Goal: Information Seeking & Learning: Learn about a topic

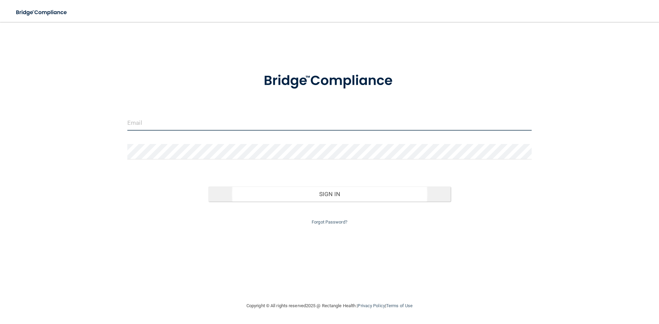
type input "[PERSON_NAME][EMAIL_ADDRESS][DOMAIN_NAME]"
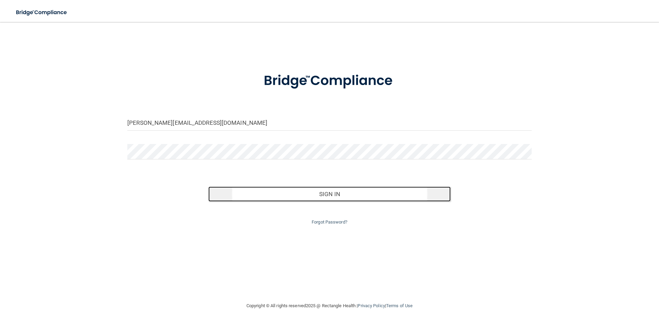
click at [319, 191] on button "Sign In" at bounding box center [329, 194] width 243 height 15
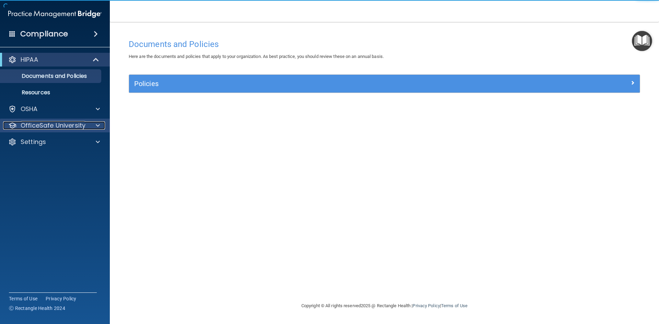
click at [39, 125] on p "OfficeSafe University" at bounding box center [53, 125] width 65 height 8
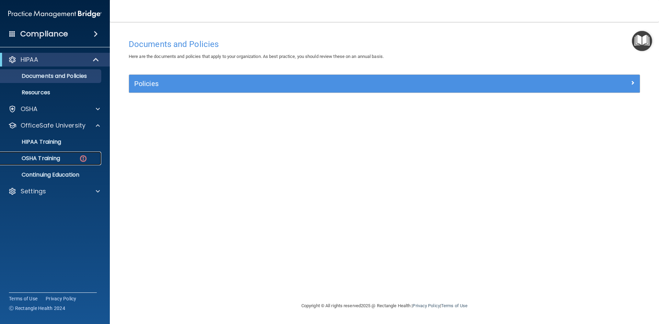
click at [47, 158] on p "OSHA Training" at bounding box center [32, 158] width 56 height 7
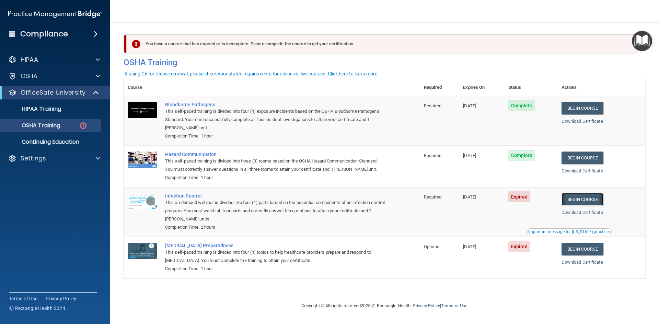
click at [588, 200] on link "Begin Course" at bounding box center [582, 199] width 42 height 13
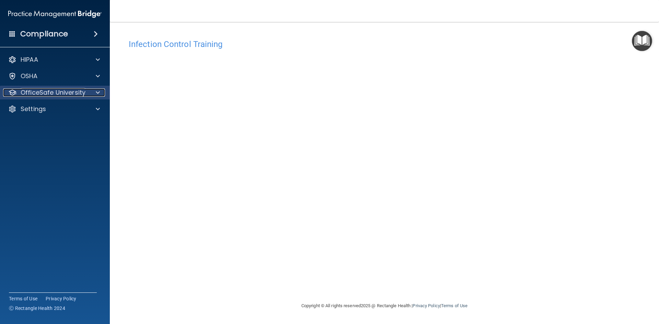
click at [97, 93] on span at bounding box center [98, 93] width 4 height 8
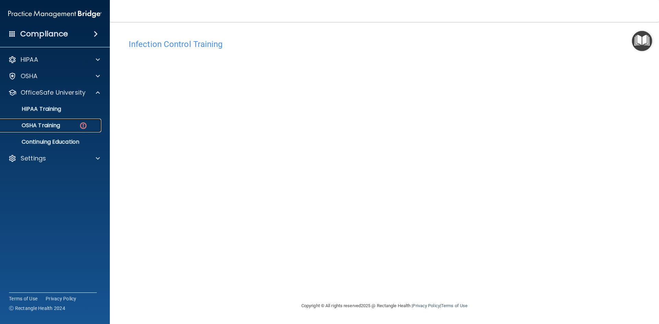
click at [81, 124] on img at bounding box center [83, 125] width 9 height 9
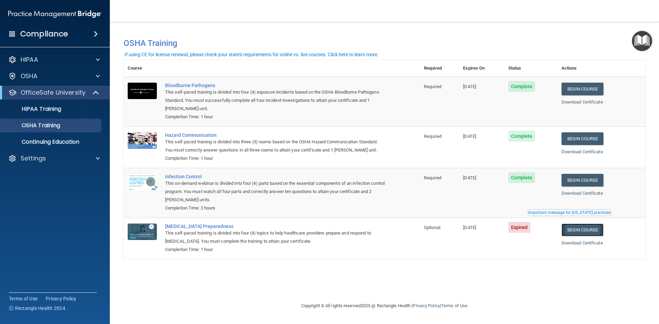
click at [589, 232] on link "Begin Course" at bounding box center [582, 230] width 42 height 13
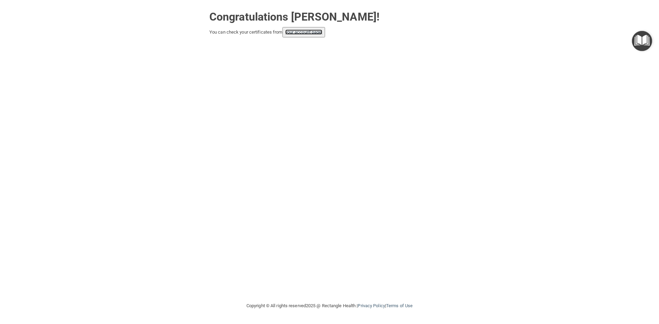
click at [305, 30] on link "your account page!" at bounding box center [303, 32] width 37 height 5
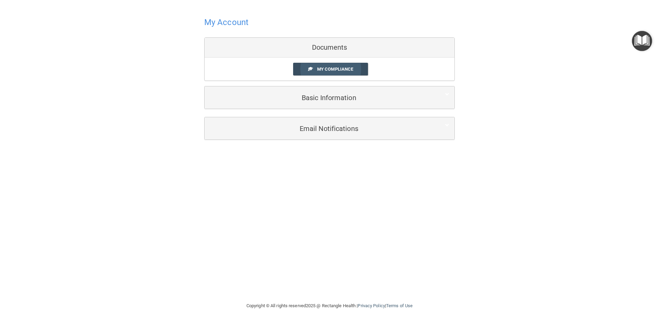
click at [314, 68] on link "My Compliance" at bounding box center [330, 69] width 75 height 13
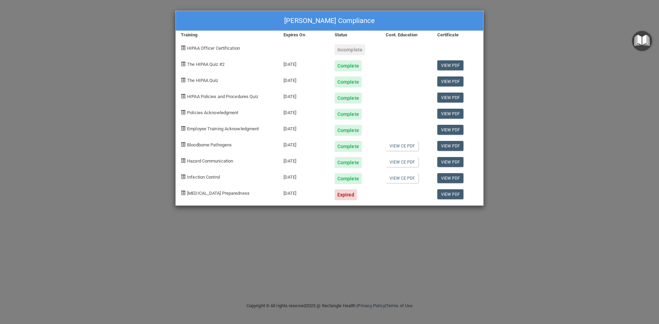
click at [132, 62] on div "Ronny Young's Compliance Training Expires On Status Cont. Education Certificate…" at bounding box center [329, 162] width 659 height 324
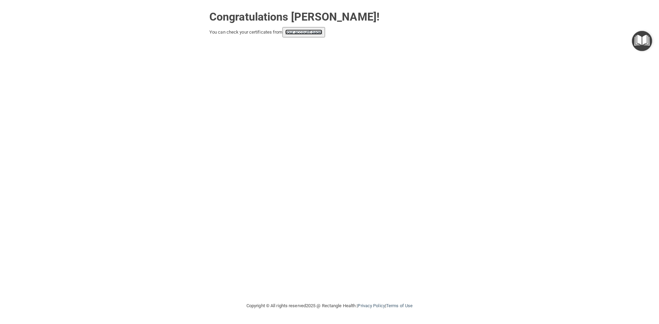
click at [303, 32] on link "your account page!" at bounding box center [303, 32] width 37 height 5
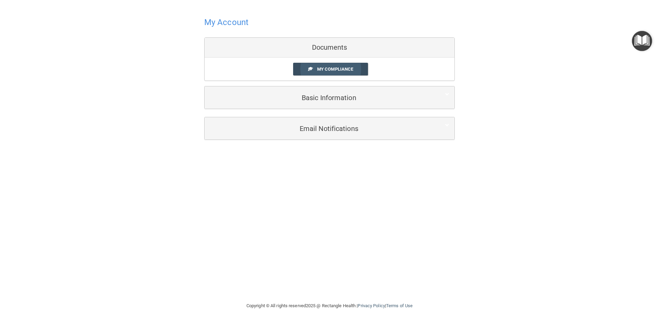
click at [334, 68] on span "My Compliance" at bounding box center [335, 69] width 36 height 5
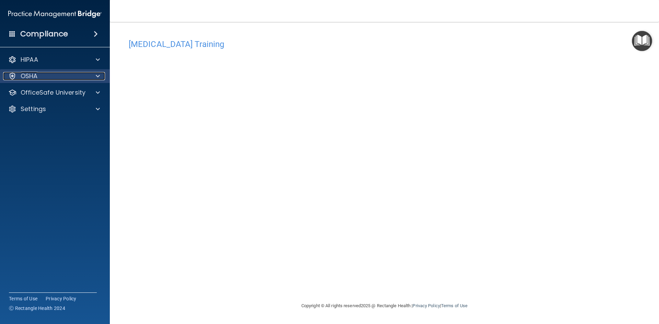
click at [31, 75] on p "OSHA" at bounding box center [29, 76] width 17 height 8
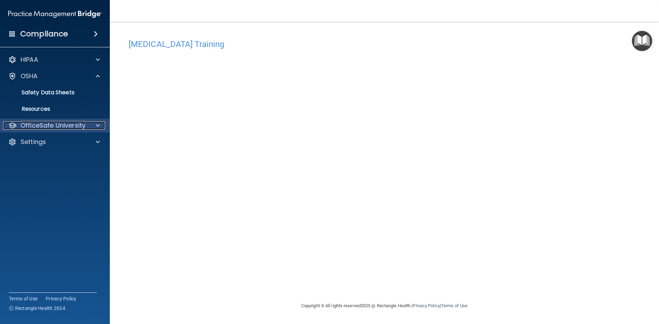
click at [92, 124] on div at bounding box center [96, 125] width 17 height 8
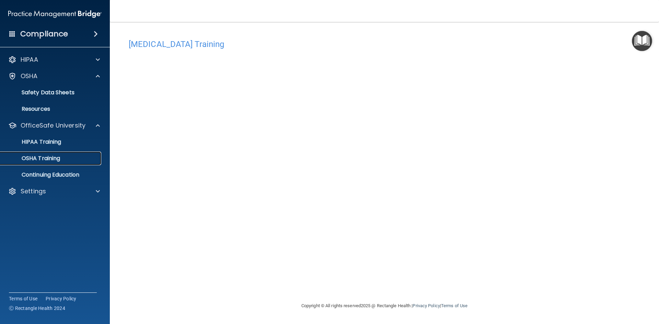
click at [69, 155] on link "OSHA Training" at bounding box center [47, 159] width 108 height 14
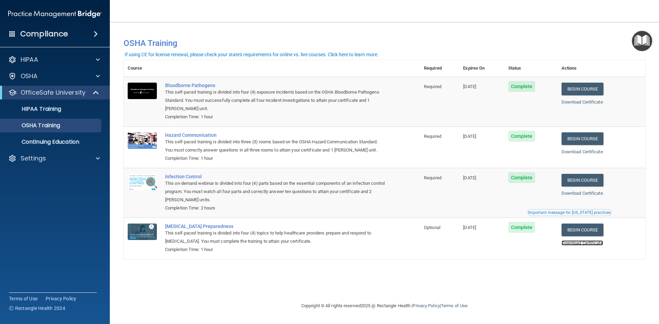
click at [593, 244] on link "Download Certificate" at bounding box center [582, 242] width 42 height 5
